Goal: Information Seeking & Learning: Learn about a topic

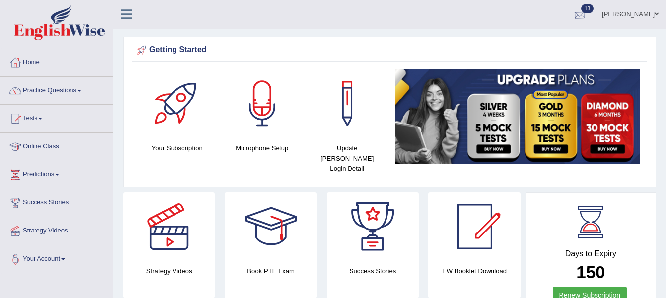
click at [586, 12] on div at bounding box center [580, 14] width 15 height 15
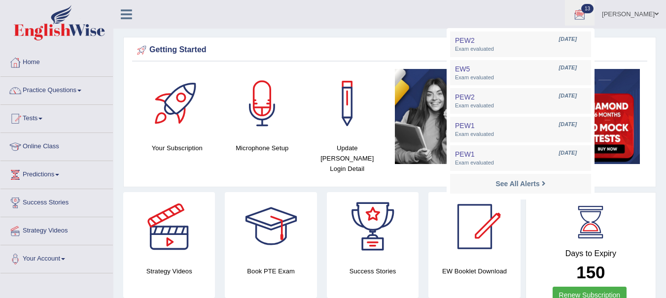
click at [349, 39] on div "Getting Started Your Subscription Microphone Setup Update Pearson Login Detail ×" at bounding box center [389, 112] width 533 height 150
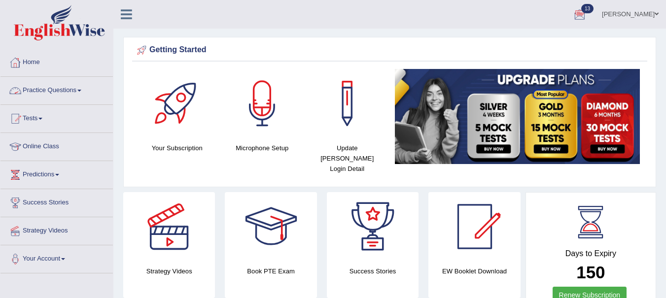
click at [62, 87] on link "Practice Questions" at bounding box center [56, 89] width 112 height 25
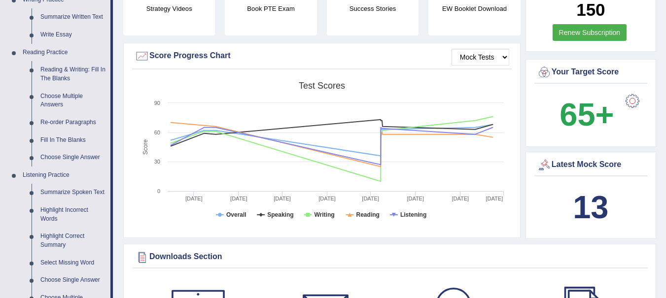
scroll to position [268, 0]
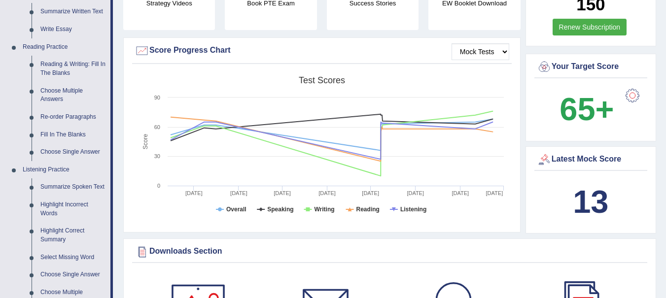
click at [74, 115] on link "Re-order Paragraphs" at bounding box center [73, 118] width 74 height 18
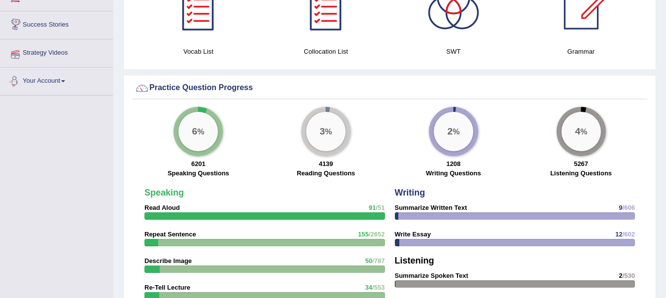
scroll to position [610, 0]
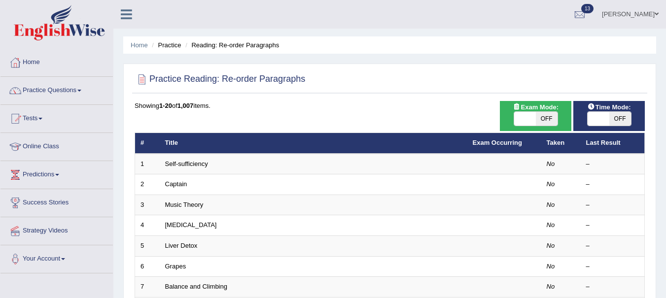
click at [548, 116] on span "OFF" at bounding box center [547, 119] width 22 height 14
checkbox input "true"
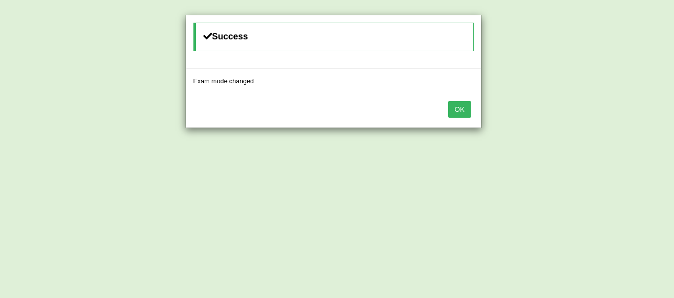
click at [449, 105] on button "OK" at bounding box center [459, 109] width 23 height 17
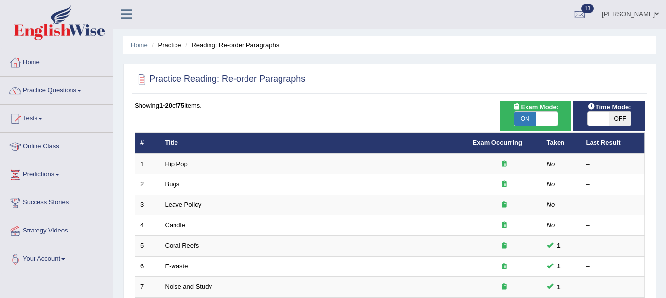
click at [625, 115] on span "OFF" at bounding box center [621, 119] width 22 height 14
checkbox input "true"
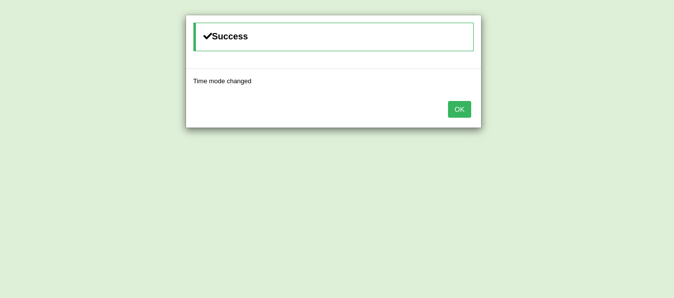
click at [456, 109] on button "OK" at bounding box center [459, 109] width 23 height 17
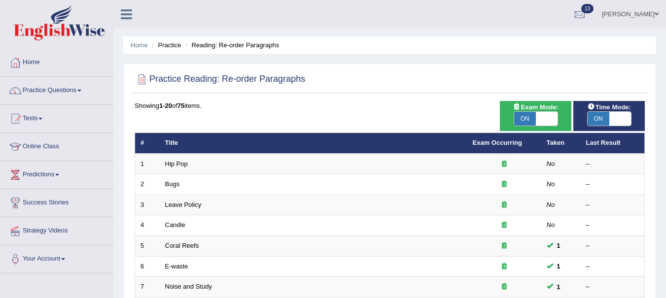
click at [176, 162] on link "Hip Pop" at bounding box center [176, 163] width 23 height 7
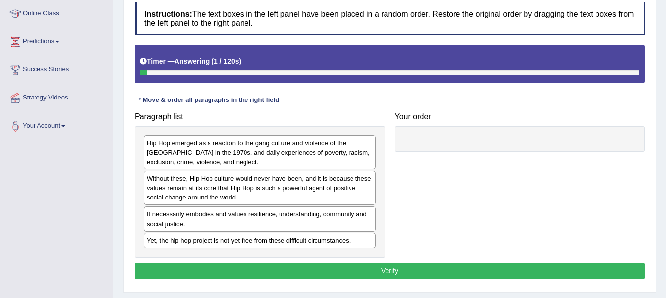
scroll to position [134, 0]
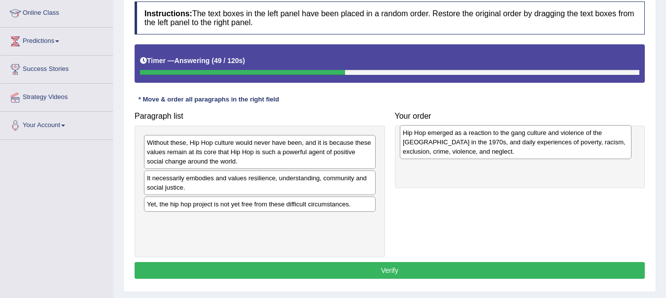
drag, startPoint x: 238, startPoint y: 149, endPoint x: 494, endPoint y: 140, distance: 256.2
click at [494, 140] on div "Hip Hop emerged as a reaction to the gang culture and violence of the South Bro…" at bounding box center [516, 142] width 232 height 34
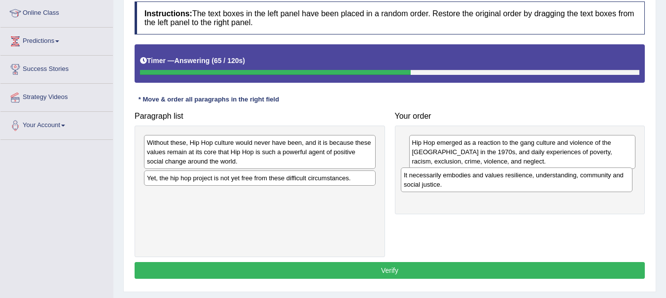
drag, startPoint x: 235, startPoint y: 185, endPoint x: 492, endPoint y: 182, distance: 257.0
click at [492, 182] on div "It necessarily embodies and values resilience, understanding, community and soc…" at bounding box center [517, 180] width 232 height 25
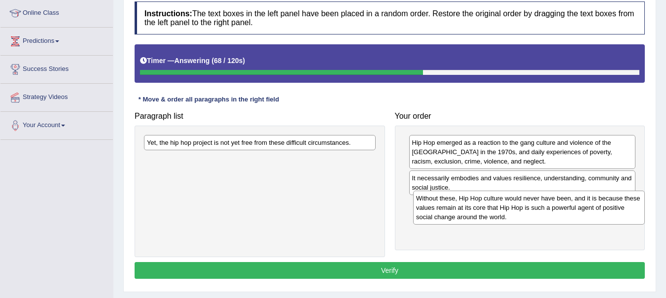
drag, startPoint x: 275, startPoint y: 151, endPoint x: 545, endPoint y: 207, distance: 275.0
click at [545, 207] on div "Without these, Hip Hop culture would never have been, and it is because these v…" at bounding box center [529, 208] width 232 height 34
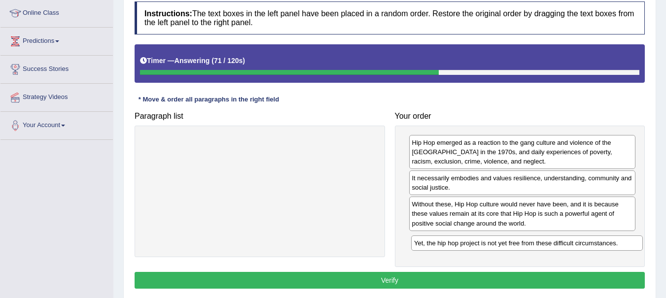
drag, startPoint x: 275, startPoint y: 144, endPoint x: 543, endPoint y: 244, distance: 285.7
click at [543, 244] on div "Yet, the hip hop project is not yet free from these difficult circumstances." at bounding box center [527, 243] width 232 height 15
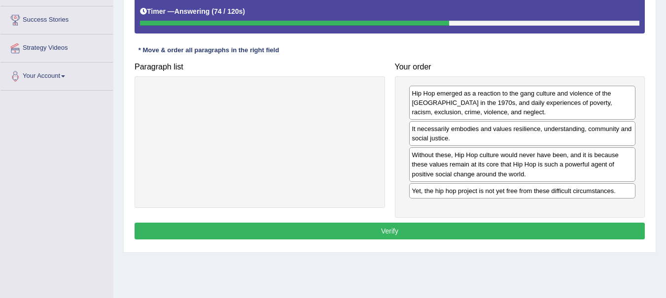
scroll to position [184, 0]
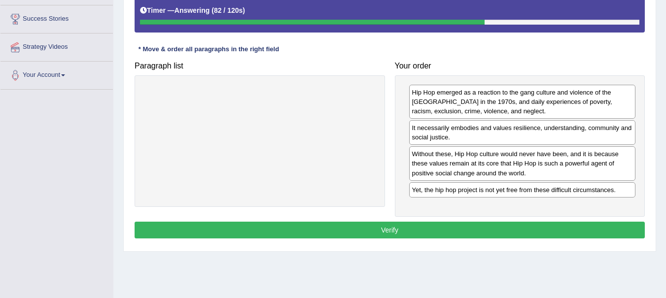
click at [356, 228] on button "Verify" at bounding box center [390, 230] width 511 height 17
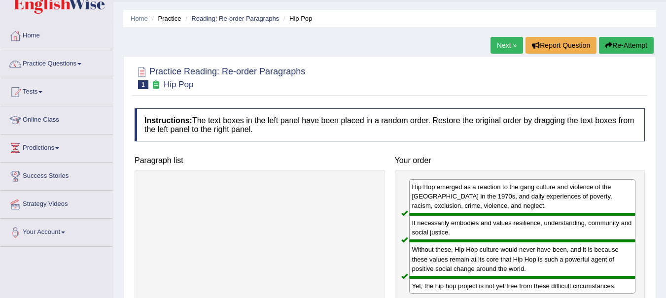
scroll to position [0, 0]
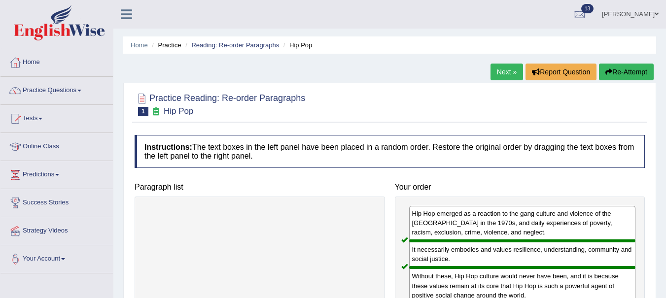
click at [505, 74] on link "Next »" at bounding box center [507, 72] width 33 height 17
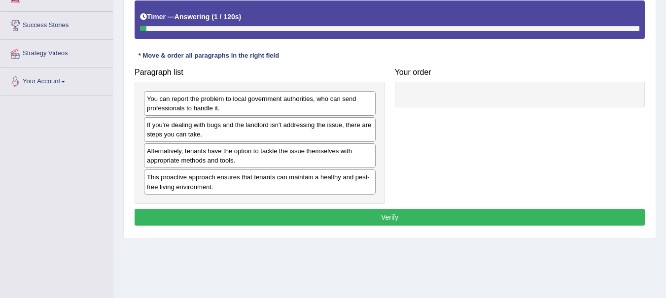
scroll to position [181, 0]
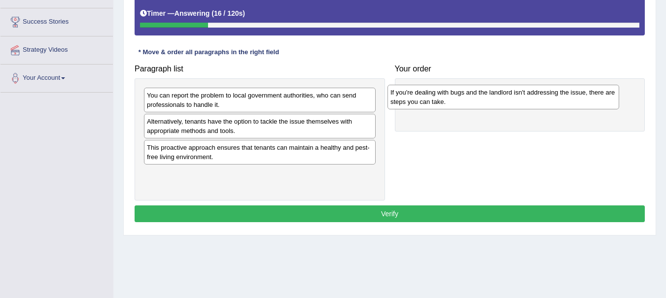
drag, startPoint x: 177, startPoint y: 126, endPoint x: 426, endPoint y: 97, distance: 250.8
click at [426, 97] on div "If you're dealing with bugs and the landlord isn't addressing the issue, there …" at bounding box center [504, 97] width 232 height 25
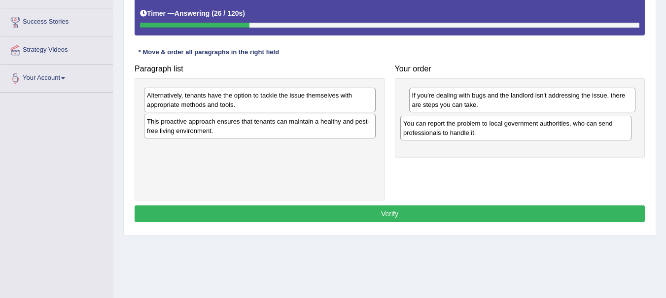
drag, startPoint x: 227, startPoint y: 101, endPoint x: 483, endPoint y: 129, distance: 258.1
click at [483, 129] on div "You can report the problem to local government authorities, who can send profes…" at bounding box center [517, 128] width 232 height 25
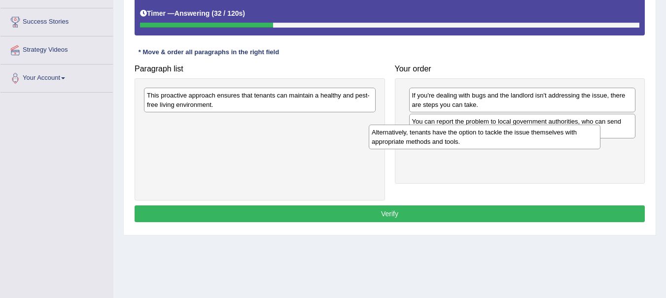
drag, startPoint x: 194, startPoint y: 97, endPoint x: 419, endPoint y: 134, distance: 228.0
click at [419, 134] on div "Alternatively, tenants have the option to tackle the issue themselves with appr…" at bounding box center [485, 137] width 232 height 25
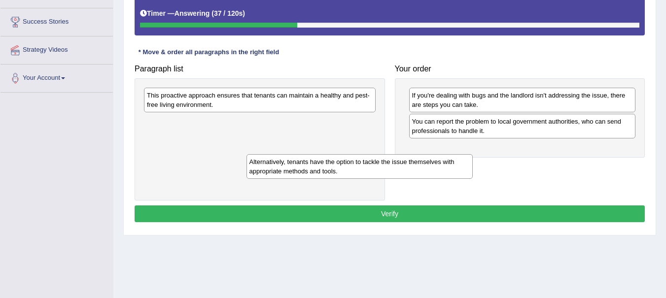
drag, startPoint x: 446, startPoint y: 156, endPoint x: 276, endPoint y: 170, distance: 170.8
click at [276, 170] on div "Alternatively, tenants have the option to tackle the issue themselves with appr…" at bounding box center [360, 166] width 227 height 25
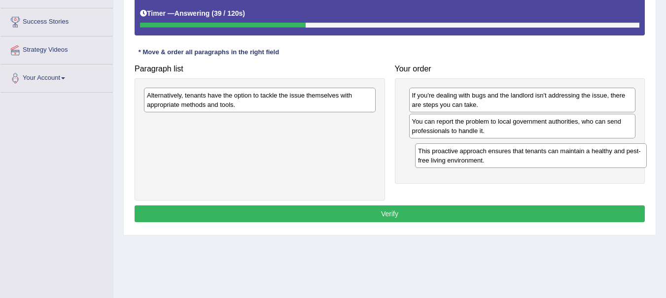
drag, startPoint x: 280, startPoint y: 105, endPoint x: 551, endPoint y: 160, distance: 276.5
click at [551, 160] on div "This proactive approach ensures that tenants can maintain a healthy and pest-fr…" at bounding box center [531, 156] width 232 height 25
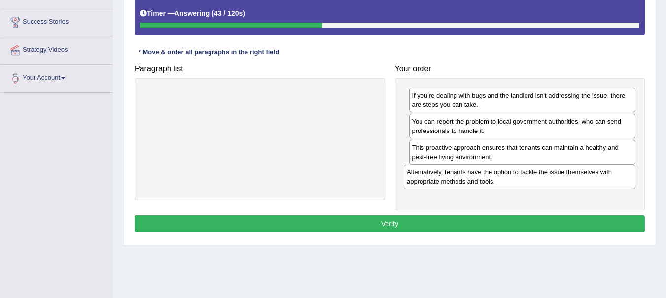
drag, startPoint x: 304, startPoint y: 103, endPoint x: 564, endPoint y: 180, distance: 271.0
click at [564, 180] on div "Alternatively, tenants have the option to tackle the issue themselves with appr…" at bounding box center [520, 177] width 232 height 25
click at [392, 224] on button "Verify" at bounding box center [390, 224] width 511 height 17
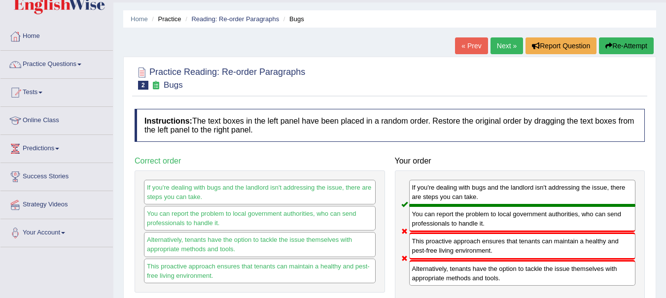
scroll to position [0, 0]
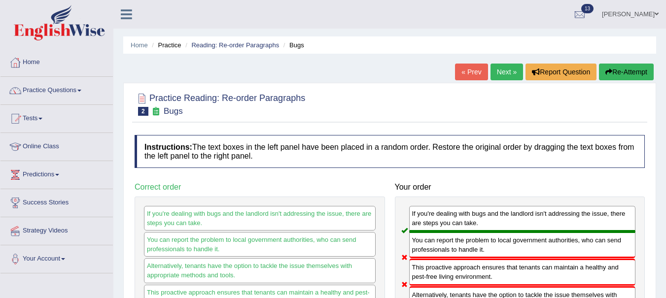
click at [501, 67] on link "Next »" at bounding box center [507, 72] width 33 height 17
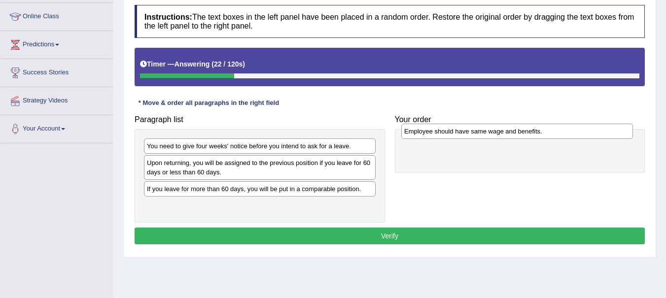
drag, startPoint x: 221, startPoint y: 191, endPoint x: 478, endPoint y: 133, distance: 263.9
click at [478, 133] on div "Employee should have same wage and benefits." at bounding box center [518, 131] width 232 height 15
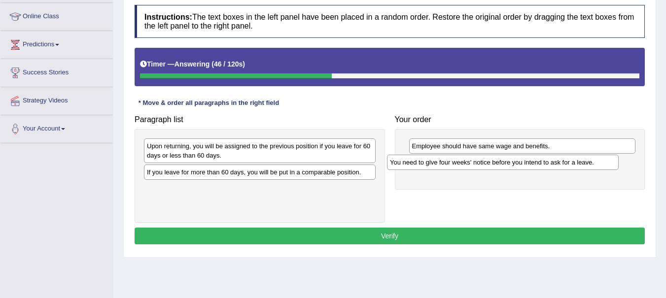
drag, startPoint x: 212, startPoint y: 148, endPoint x: 455, endPoint y: 165, distance: 243.7
click at [455, 165] on div "You need to give four weeks' notice before you intend to ask for a leave." at bounding box center [503, 162] width 232 height 15
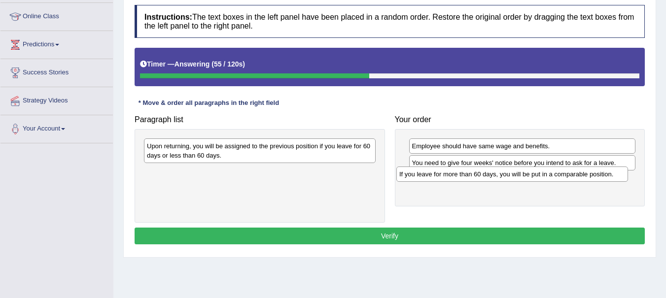
drag, startPoint x: 234, startPoint y: 175, endPoint x: 487, endPoint y: 178, distance: 253.1
click at [487, 178] on div "If you leave for more than 60 days, you will be put in a comparable position." at bounding box center [513, 174] width 232 height 15
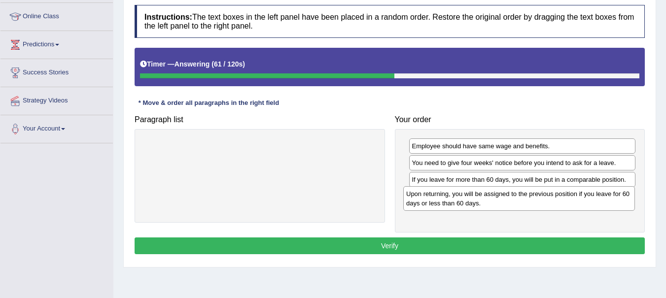
drag, startPoint x: 289, startPoint y: 152, endPoint x: 551, endPoint y: 206, distance: 267.5
click at [551, 206] on div "Upon returning, you will be assigned to the previous position if you leave for …" at bounding box center [520, 198] width 232 height 25
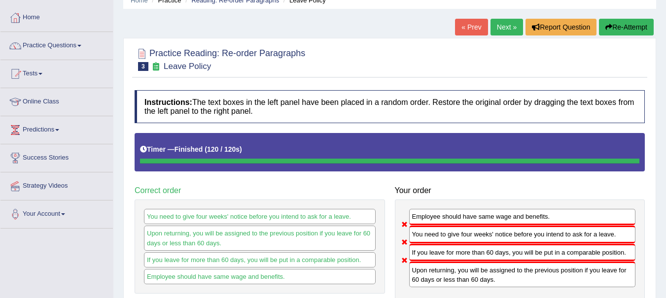
scroll to position [29, 0]
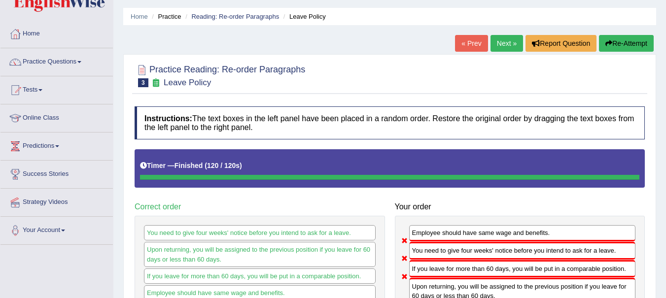
click at [501, 45] on link "Next »" at bounding box center [507, 43] width 33 height 17
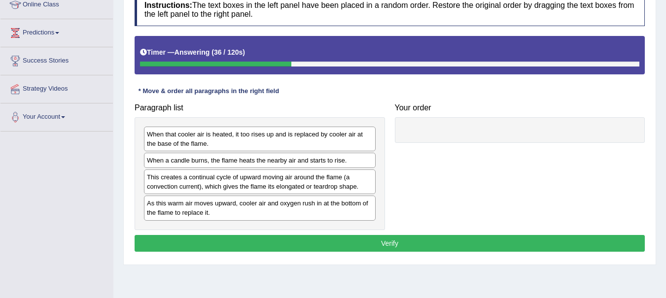
click at [180, 140] on div "When that cooler air is heated, it too rises up and is replaced by cooler air a…" at bounding box center [260, 139] width 232 height 25
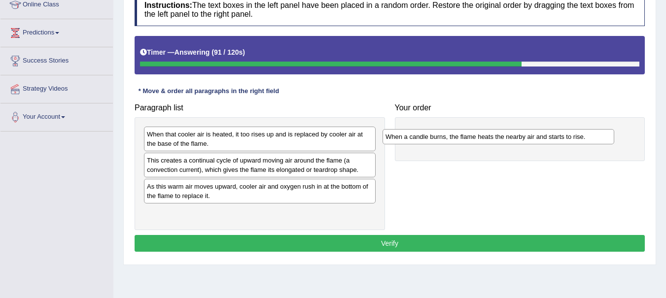
drag, startPoint x: 212, startPoint y: 160, endPoint x: 450, endPoint y: 137, distance: 239.9
click at [450, 137] on div "When a candle burns, the flame heats the nearby air and starts to rise." at bounding box center [499, 136] width 232 height 15
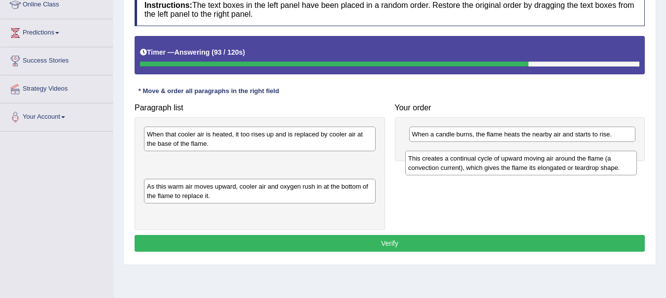
drag, startPoint x: 228, startPoint y: 166, endPoint x: 490, endPoint y: 161, distance: 262.0
click at [490, 161] on div "This creates a continual cycle of upward moving air around the flame (a convect…" at bounding box center [521, 163] width 232 height 25
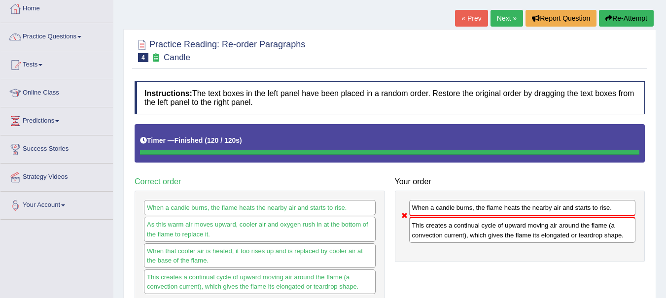
scroll to position [51, 0]
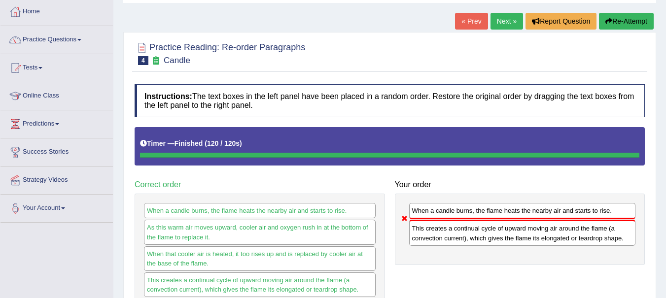
click at [504, 18] on link "Next »" at bounding box center [507, 21] width 33 height 17
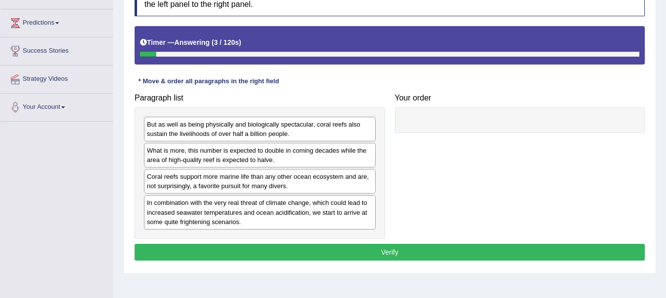
scroll to position [154, 0]
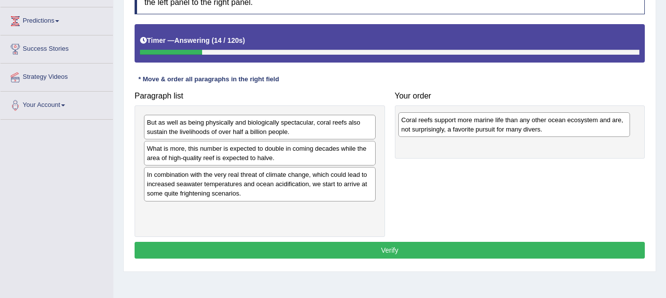
drag, startPoint x: 185, startPoint y: 178, endPoint x: 440, endPoint y: 123, distance: 260.4
click at [440, 123] on div "Coral reefs support more marine life than any other ocean ecosystem and are, no…" at bounding box center [515, 124] width 232 height 25
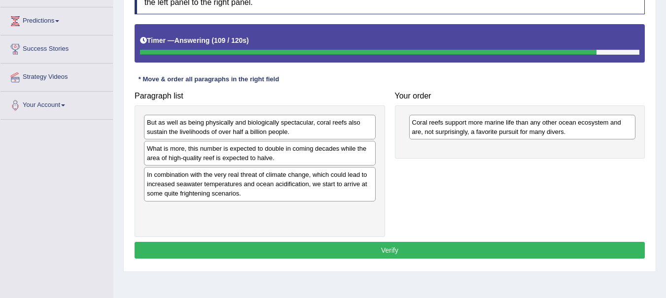
drag, startPoint x: 196, startPoint y: 191, endPoint x: 241, endPoint y: 186, distance: 45.7
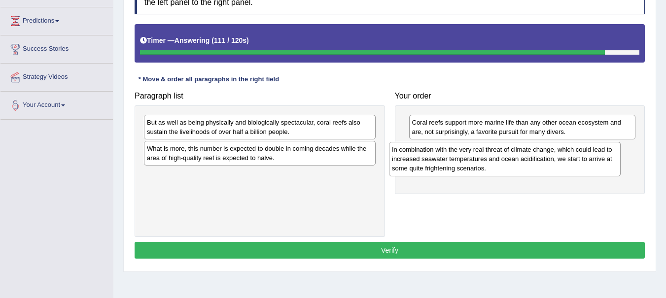
drag, startPoint x: 186, startPoint y: 176, endPoint x: 439, endPoint y: 148, distance: 254.1
click at [439, 148] on div "In combination with the very real threat of climate change, which could lead to…" at bounding box center [505, 159] width 232 height 34
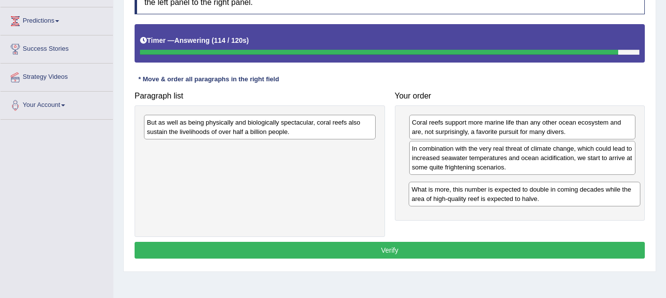
drag, startPoint x: 194, startPoint y: 153, endPoint x: 459, endPoint y: 192, distance: 268.2
click at [459, 192] on div "What is more, this number is expected to double in coming decades while the are…" at bounding box center [525, 194] width 232 height 25
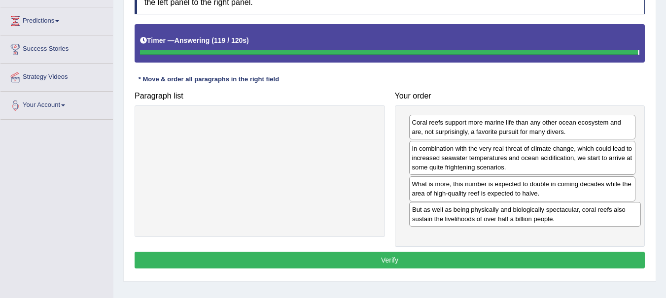
drag, startPoint x: 197, startPoint y: 130, endPoint x: 462, endPoint y: 217, distance: 279.4
click at [462, 217] on div "But as well as being physically and biologically spectacular, coral reefs also …" at bounding box center [525, 214] width 232 height 25
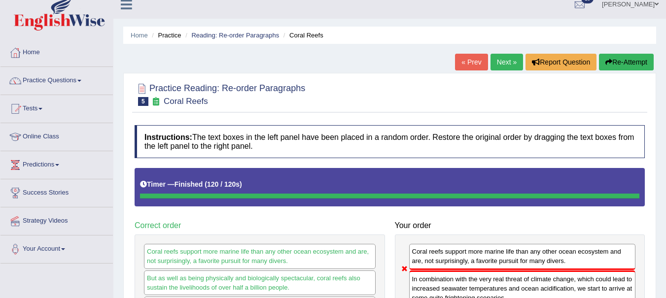
scroll to position [4, 0]
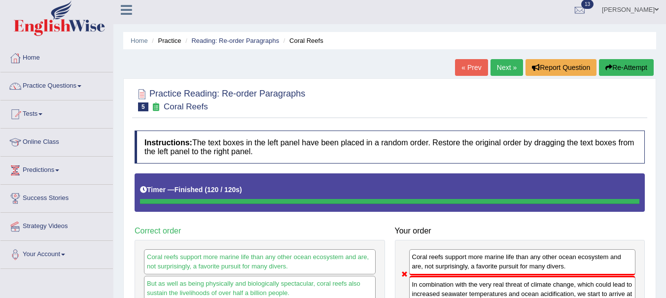
click at [500, 67] on link "Next »" at bounding box center [507, 67] width 33 height 17
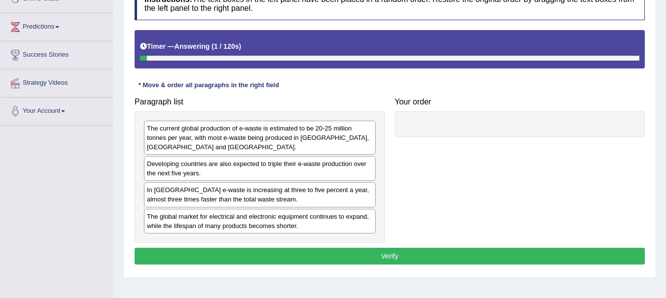
scroll to position [152, 0]
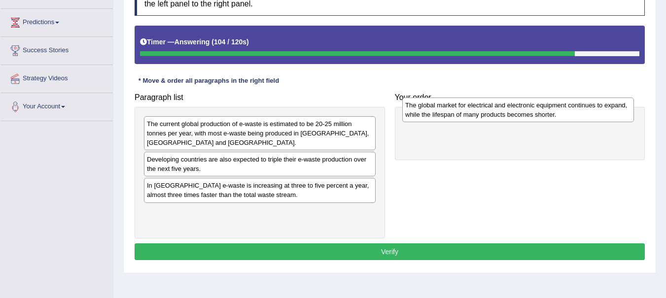
drag, startPoint x: 248, startPoint y: 219, endPoint x: 506, endPoint y: 113, distance: 279.0
click at [506, 113] on div "The global market for electrical and electronic equipment continues to expand, …" at bounding box center [519, 110] width 232 height 25
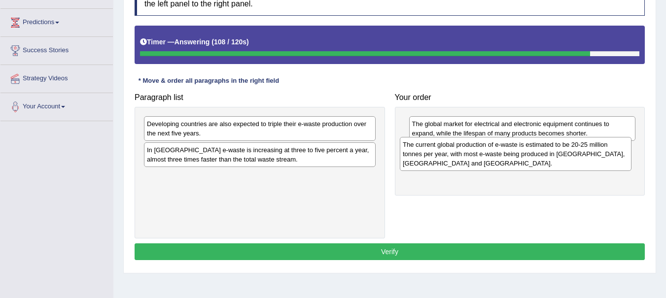
drag, startPoint x: 271, startPoint y: 141, endPoint x: 529, endPoint y: 164, distance: 259.1
click at [529, 164] on div "The current global production of e-waste is estimated to be 20-25 million tonne…" at bounding box center [516, 154] width 232 height 34
